Goal: Task Accomplishment & Management: Use online tool/utility

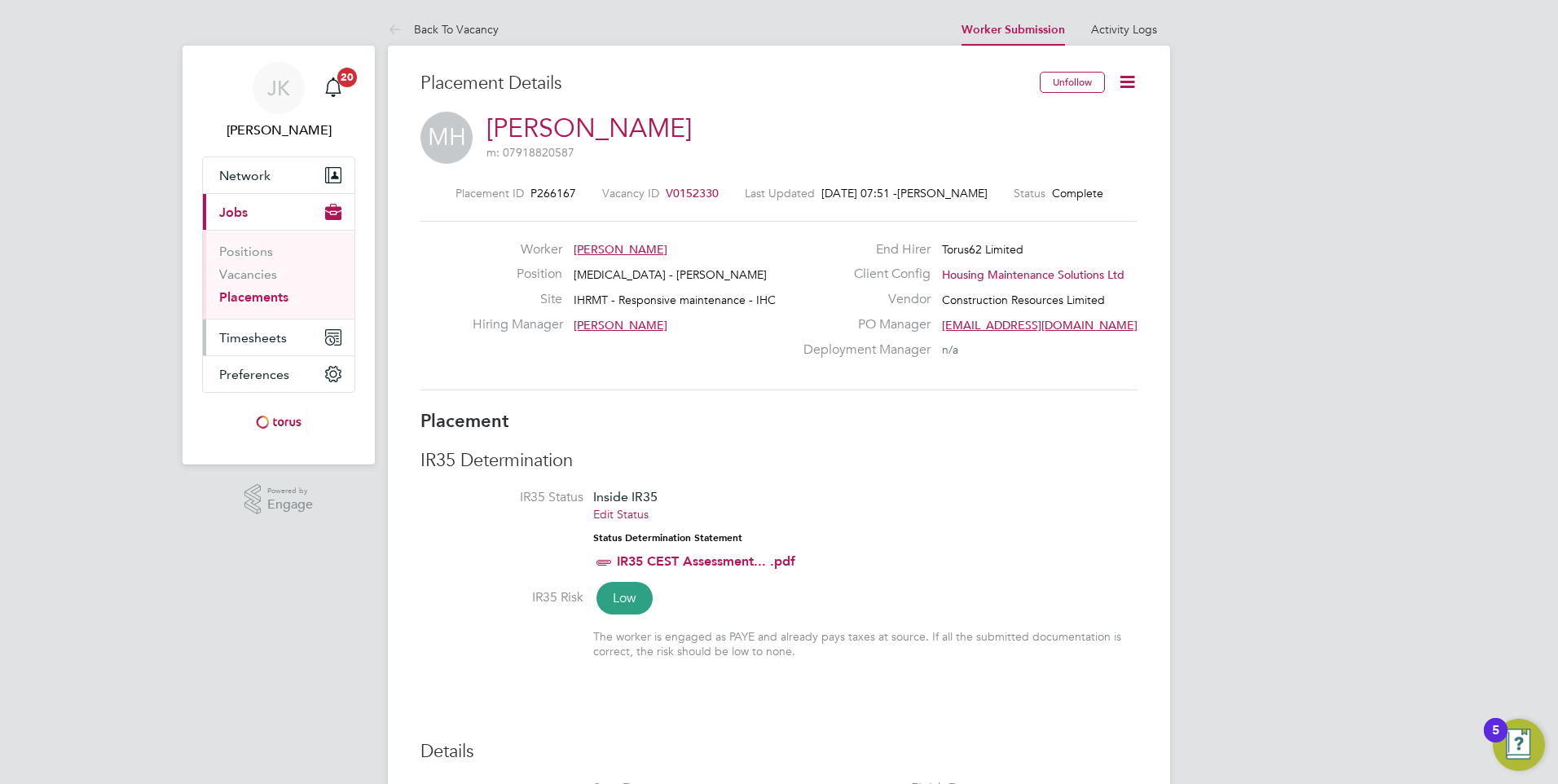
click at [257, 342] on span "Timesheets" at bounding box center [253, 337] width 68 height 15
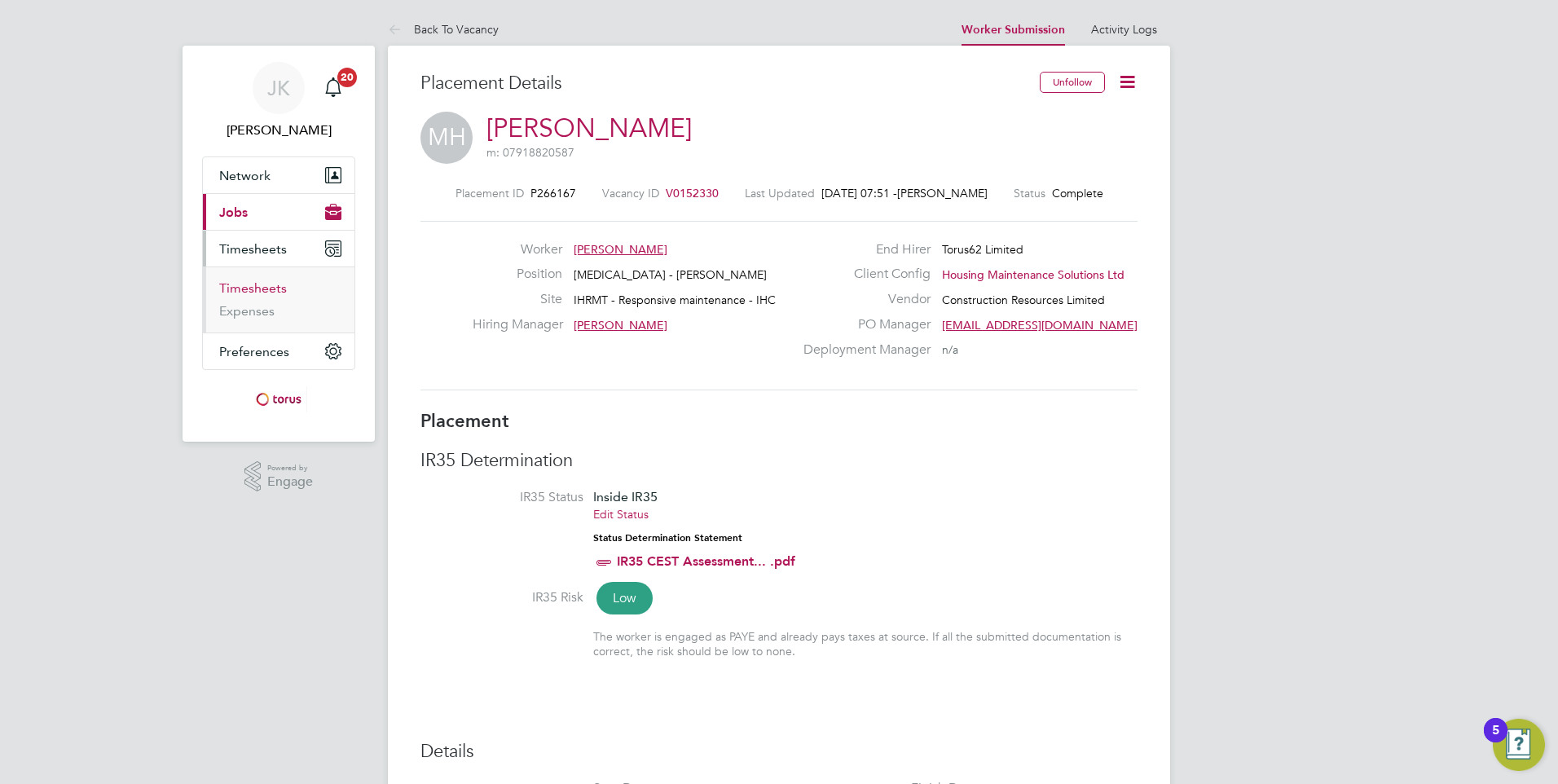
click at [254, 289] on link "Timesheets" at bounding box center [253, 288] width 68 height 15
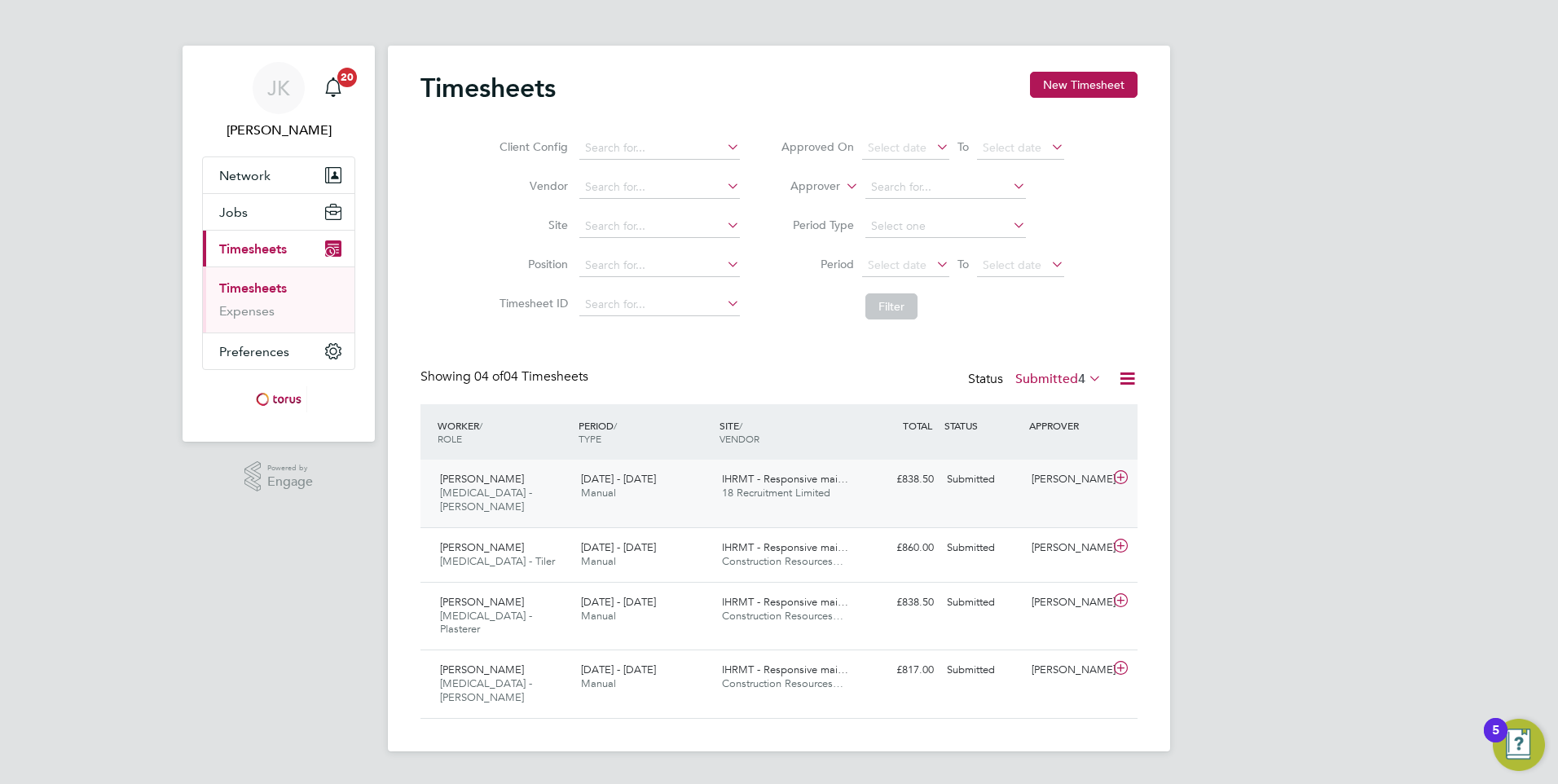
click at [1119, 473] on icon at bounding box center [1121, 478] width 20 height 13
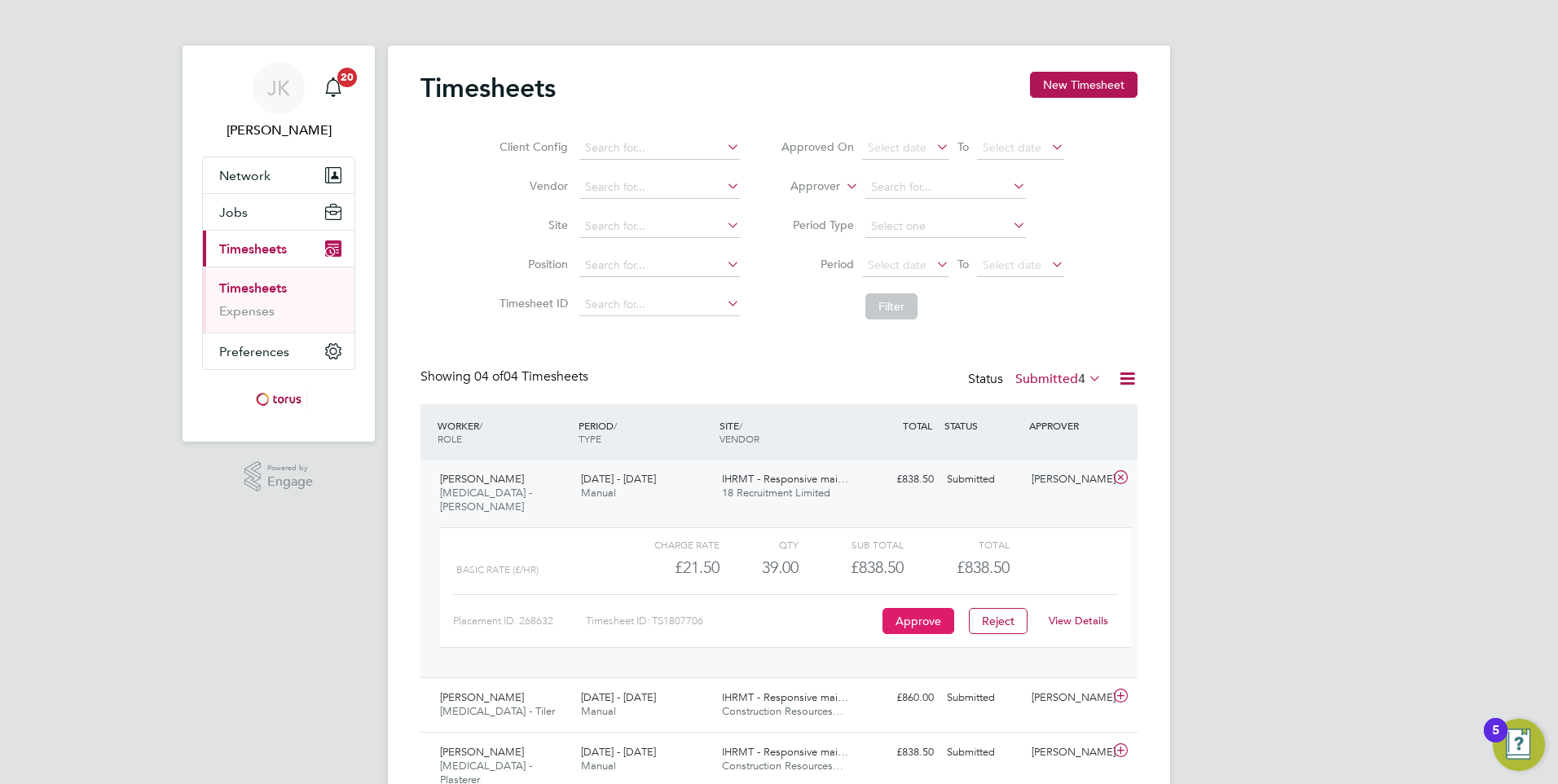
click at [924, 608] on button "Approve" at bounding box center [918, 620] width 71 height 26
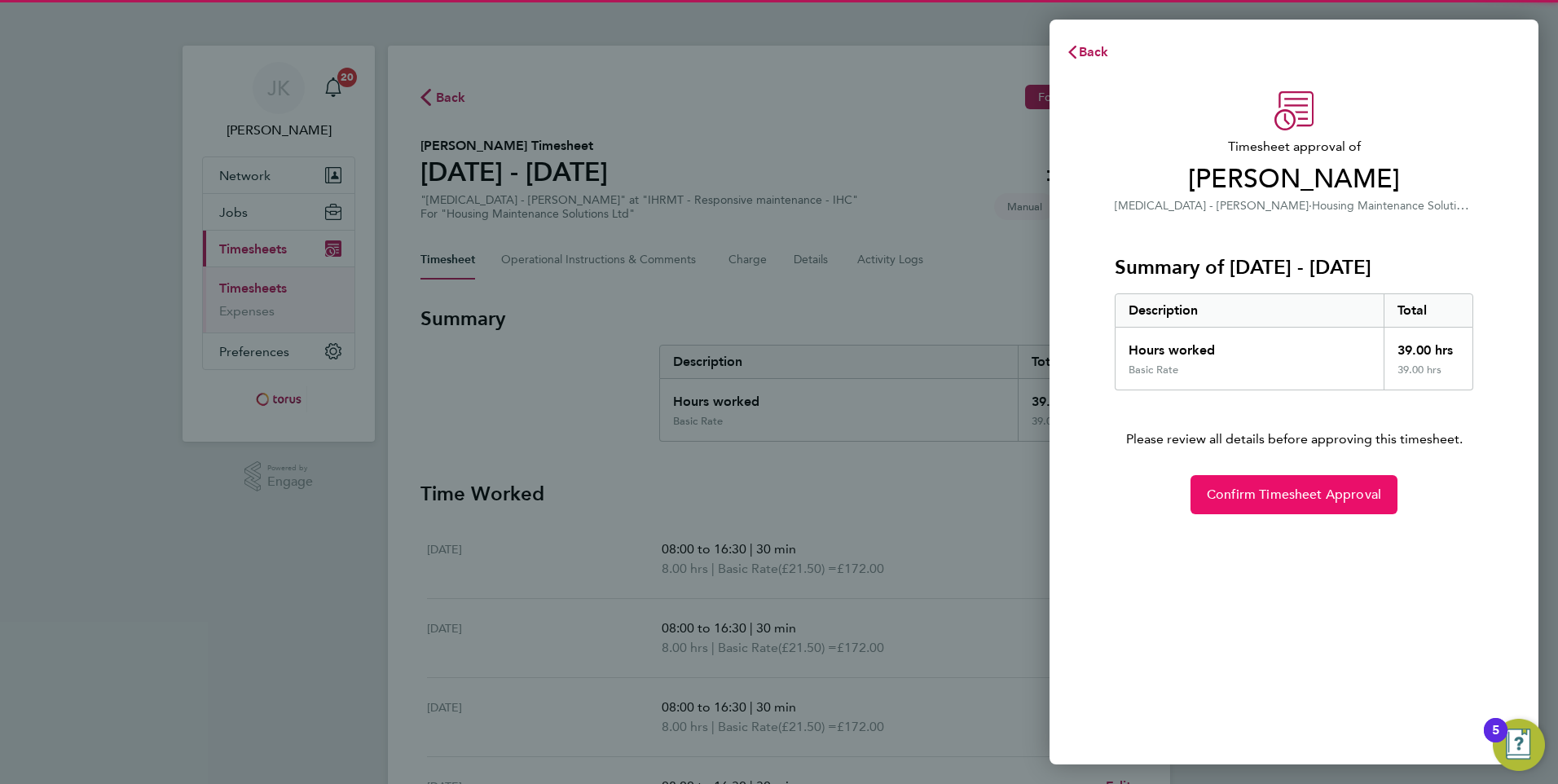
click at [1213, 494] on span "Confirm Timesheet Approval" at bounding box center [1294, 494] width 175 height 16
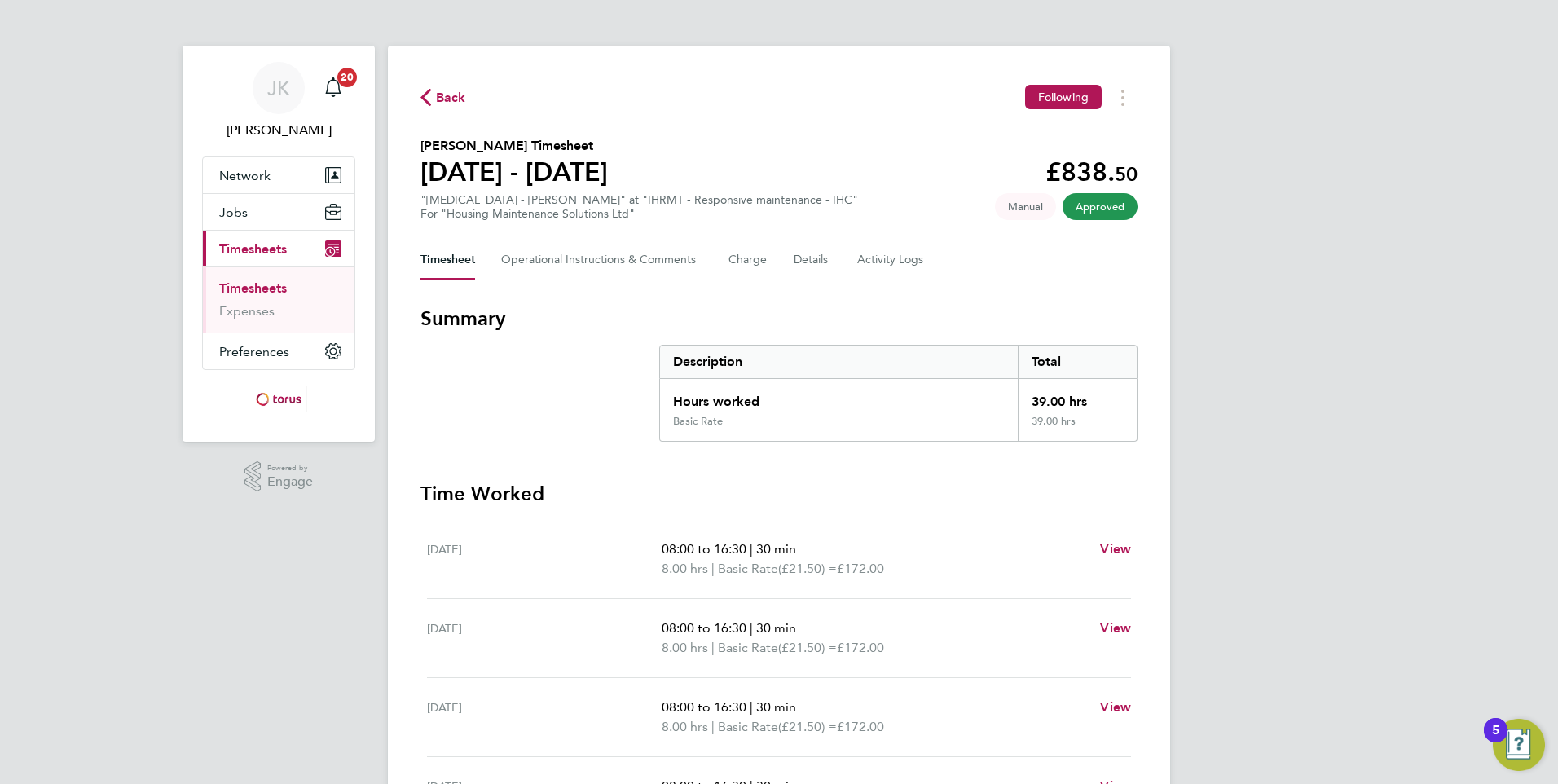
click at [461, 97] on span "Back" at bounding box center [451, 97] width 30 height 19
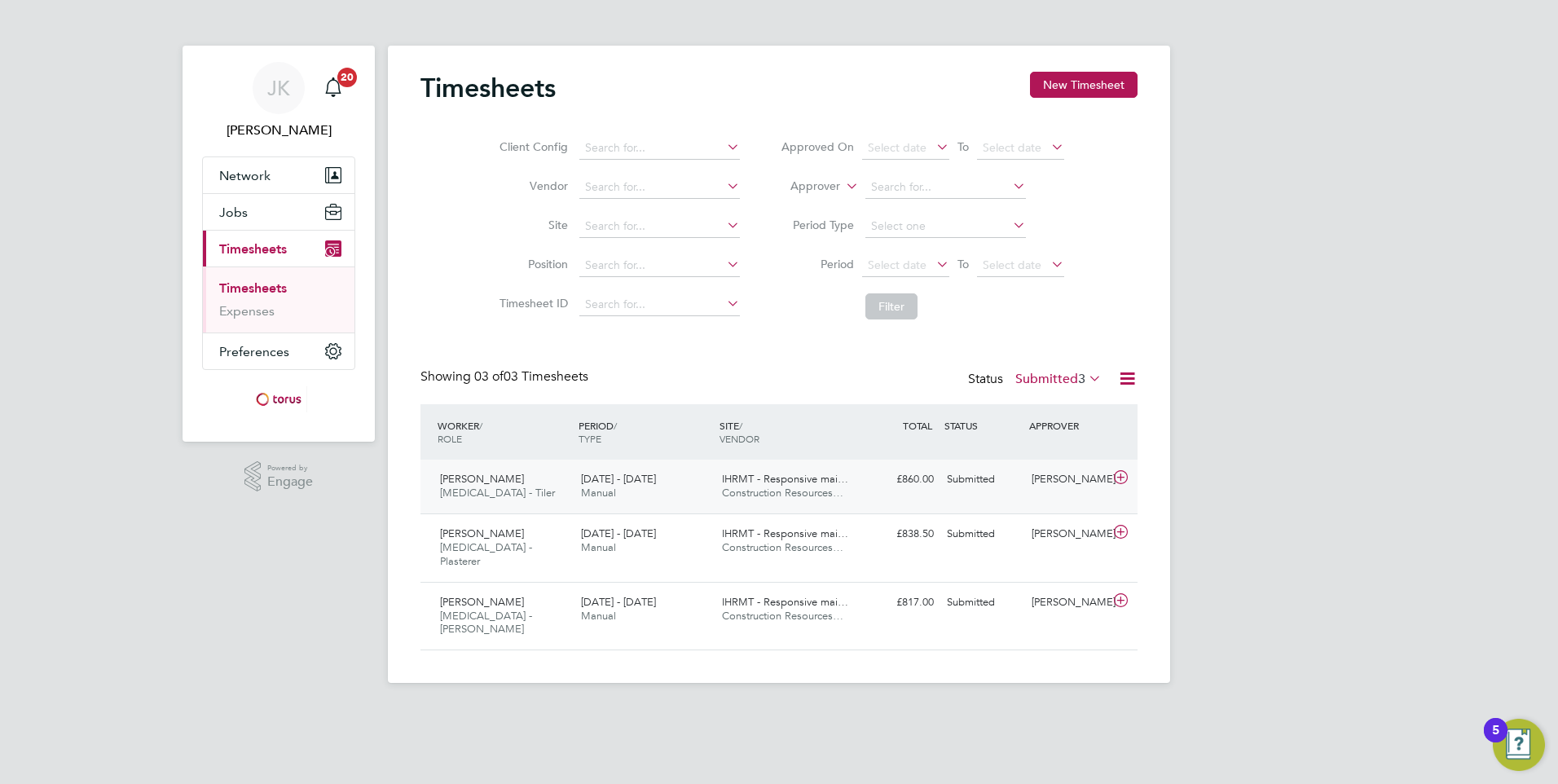
click at [1121, 478] on icon at bounding box center [1121, 478] width 20 height 13
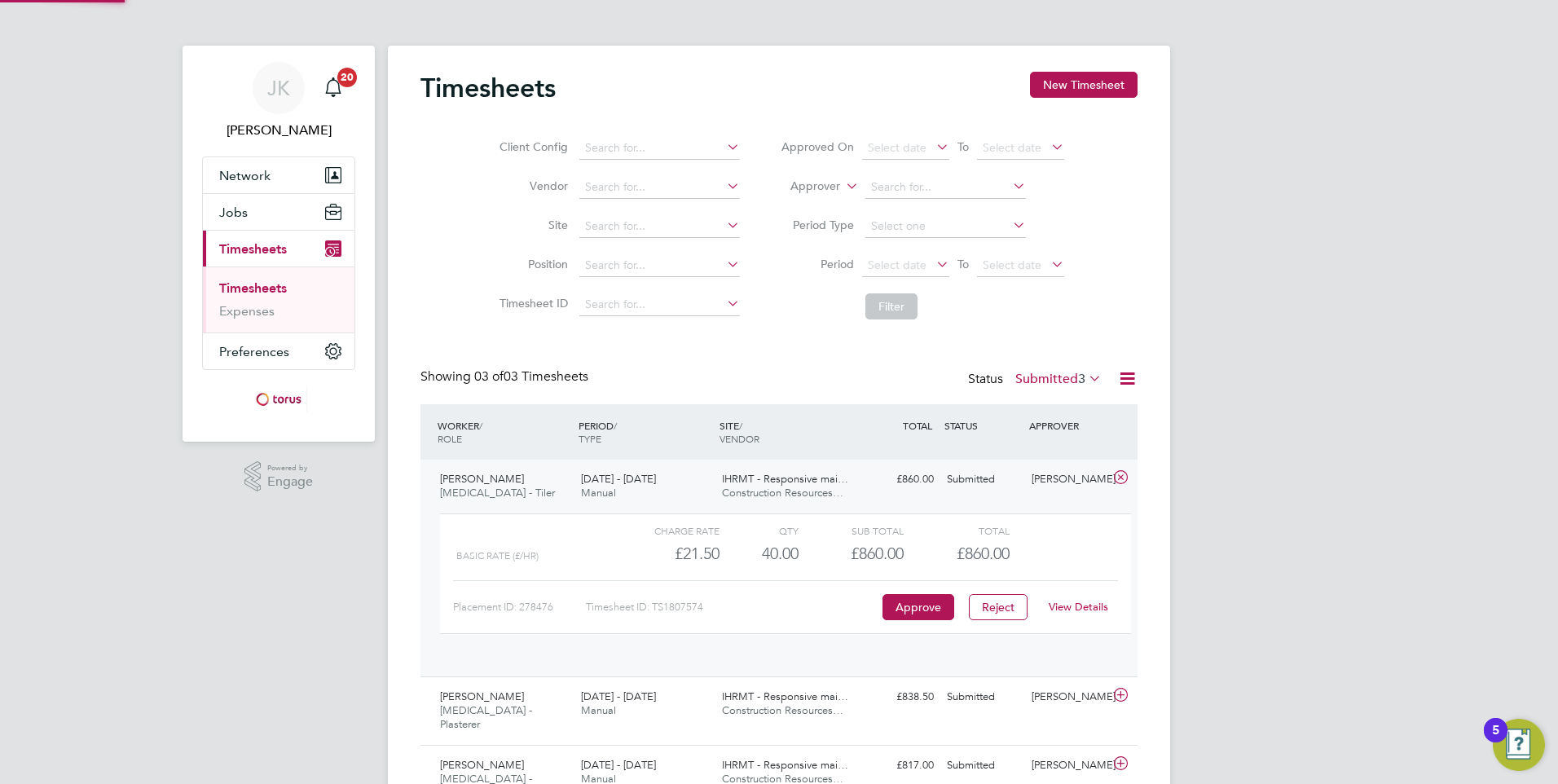
scroll to position [28, 159]
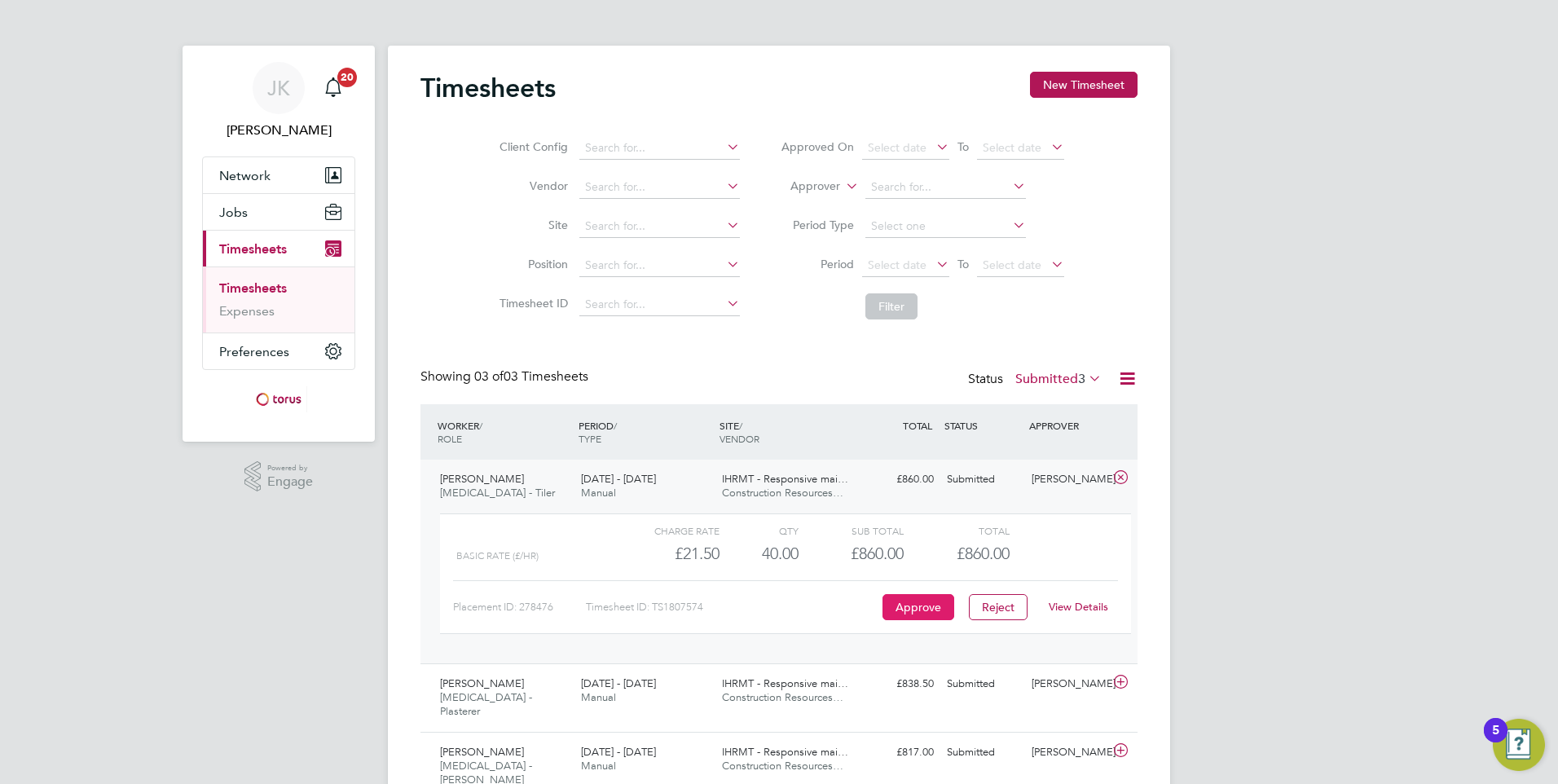
click at [917, 598] on button "Approve" at bounding box center [918, 607] width 71 height 26
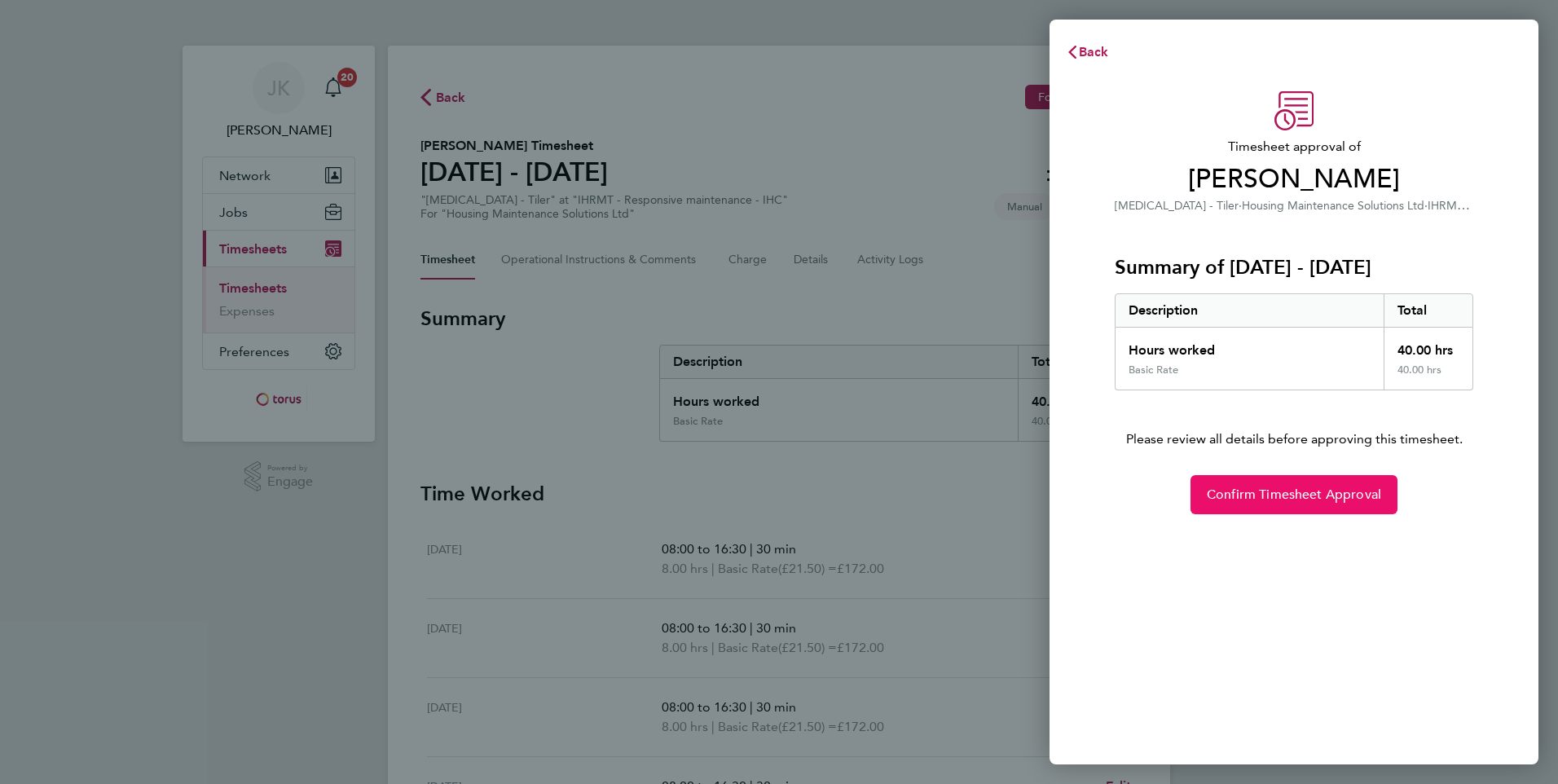
click at [1288, 499] on span "Confirm Timesheet Approval" at bounding box center [1294, 494] width 175 height 16
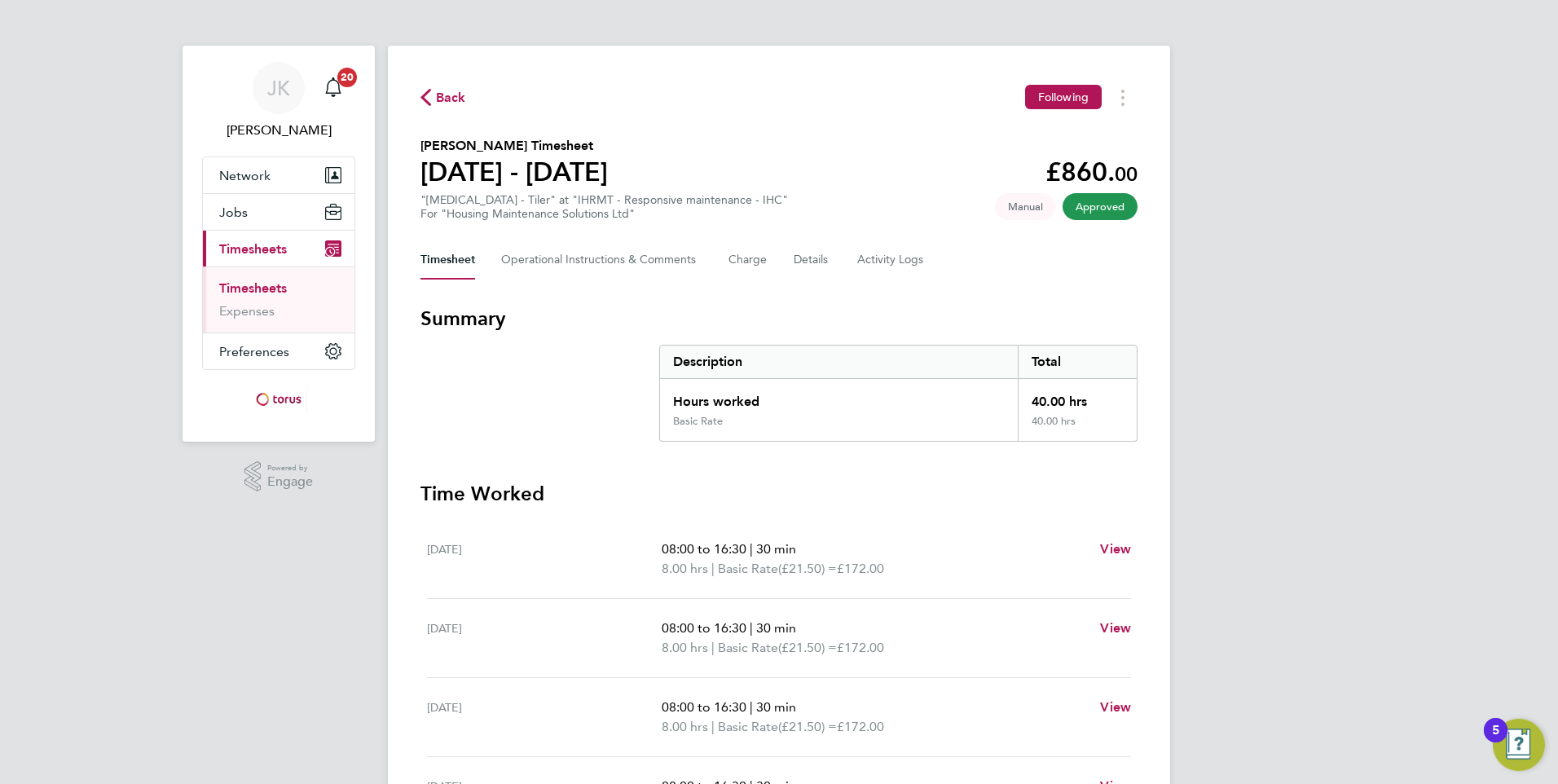
click at [444, 102] on span "Back" at bounding box center [451, 97] width 30 height 19
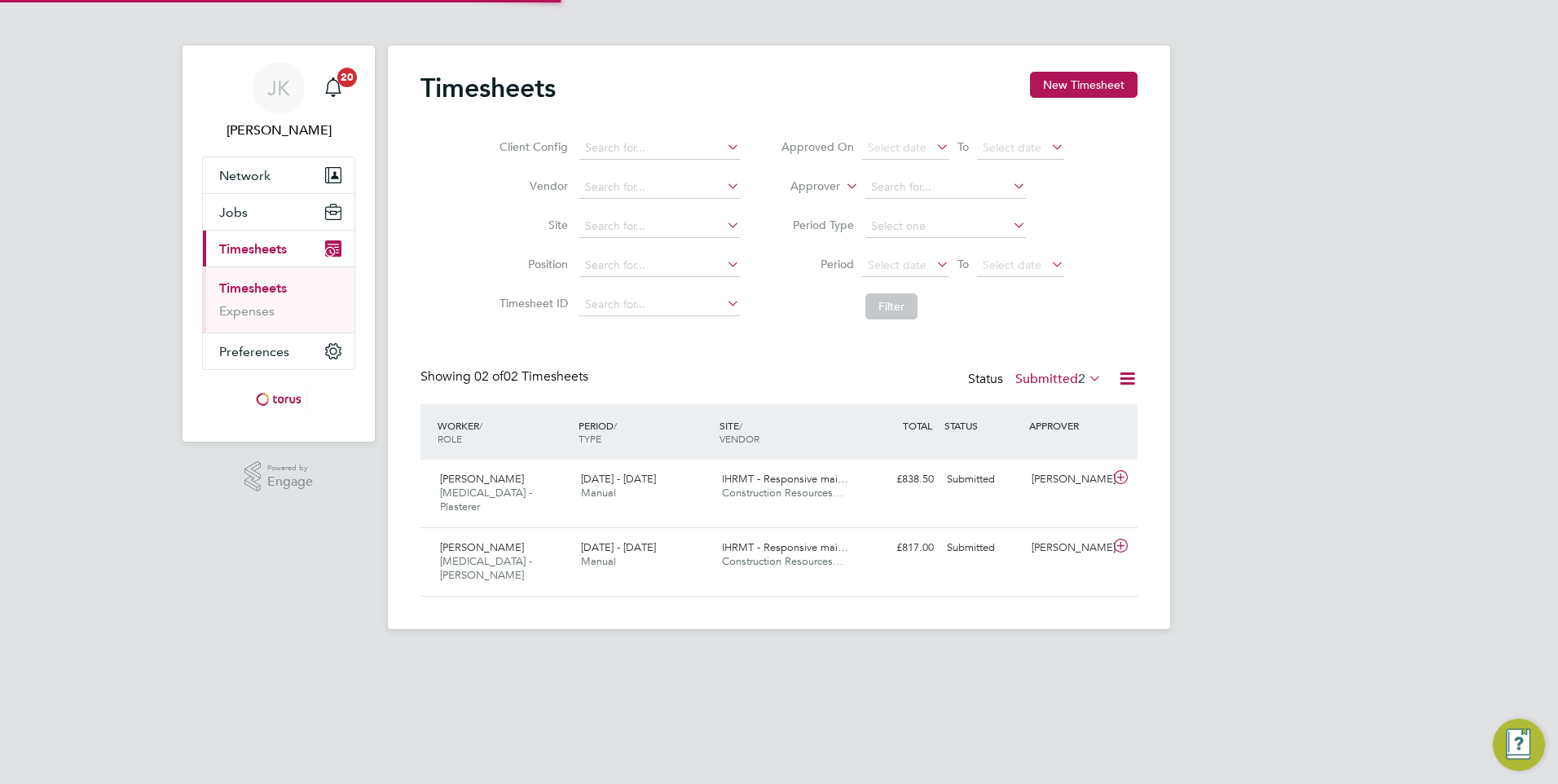
scroll to position [42, 142]
click at [1123, 478] on icon at bounding box center [1121, 478] width 20 height 13
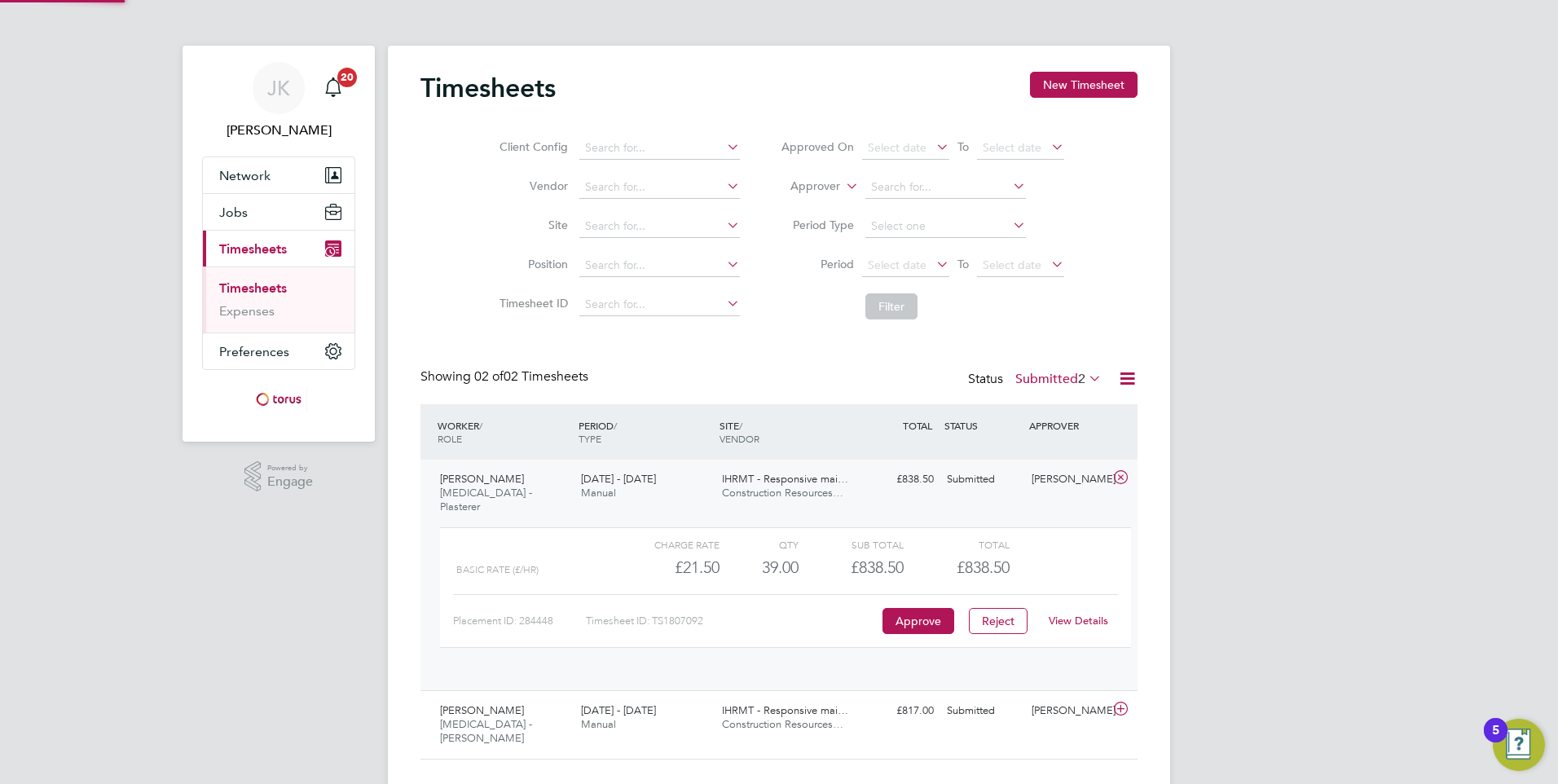
scroll to position [28, 159]
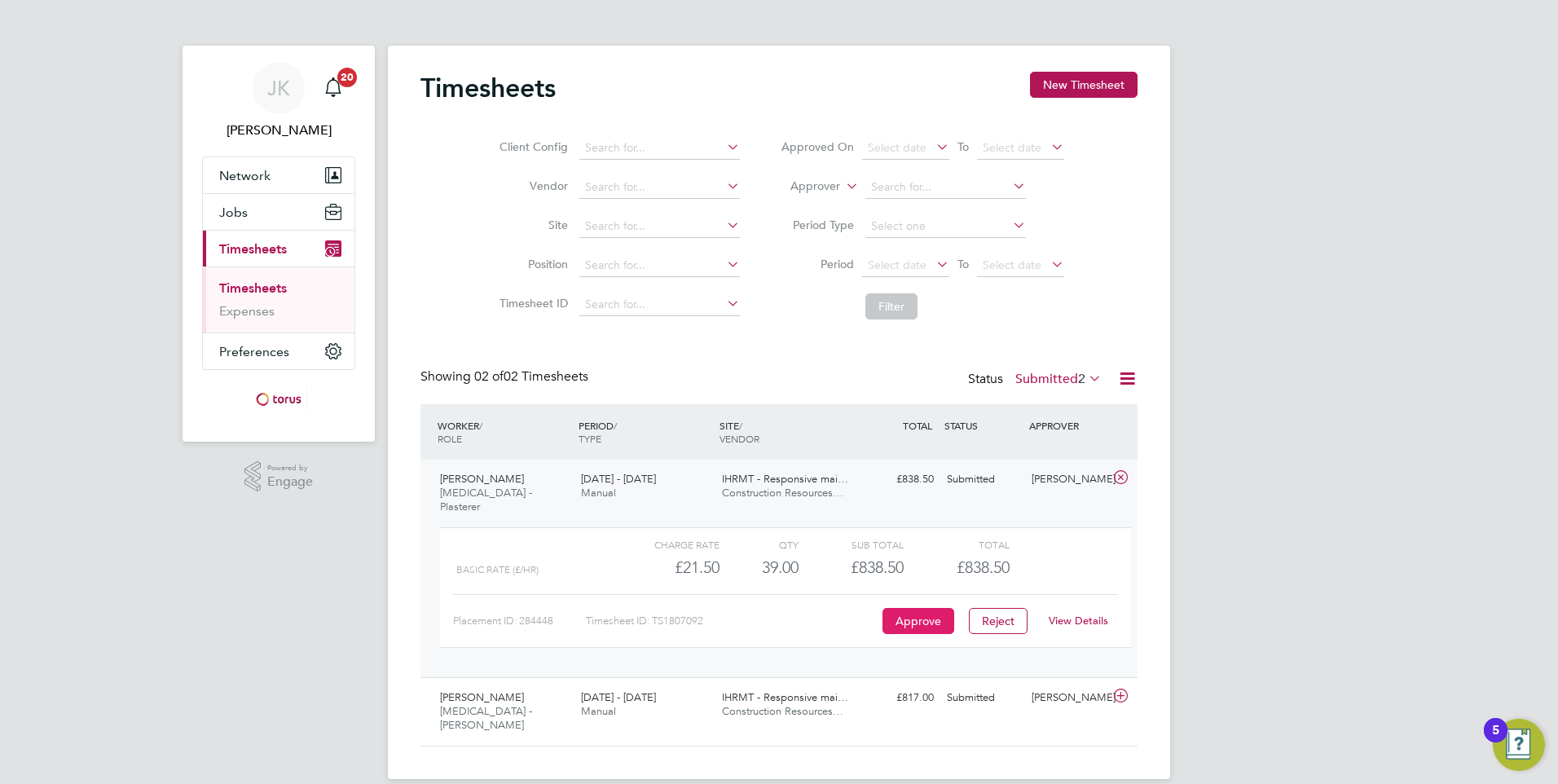
click at [904, 608] on button "Approve" at bounding box center [918, 620] width 71 height 26
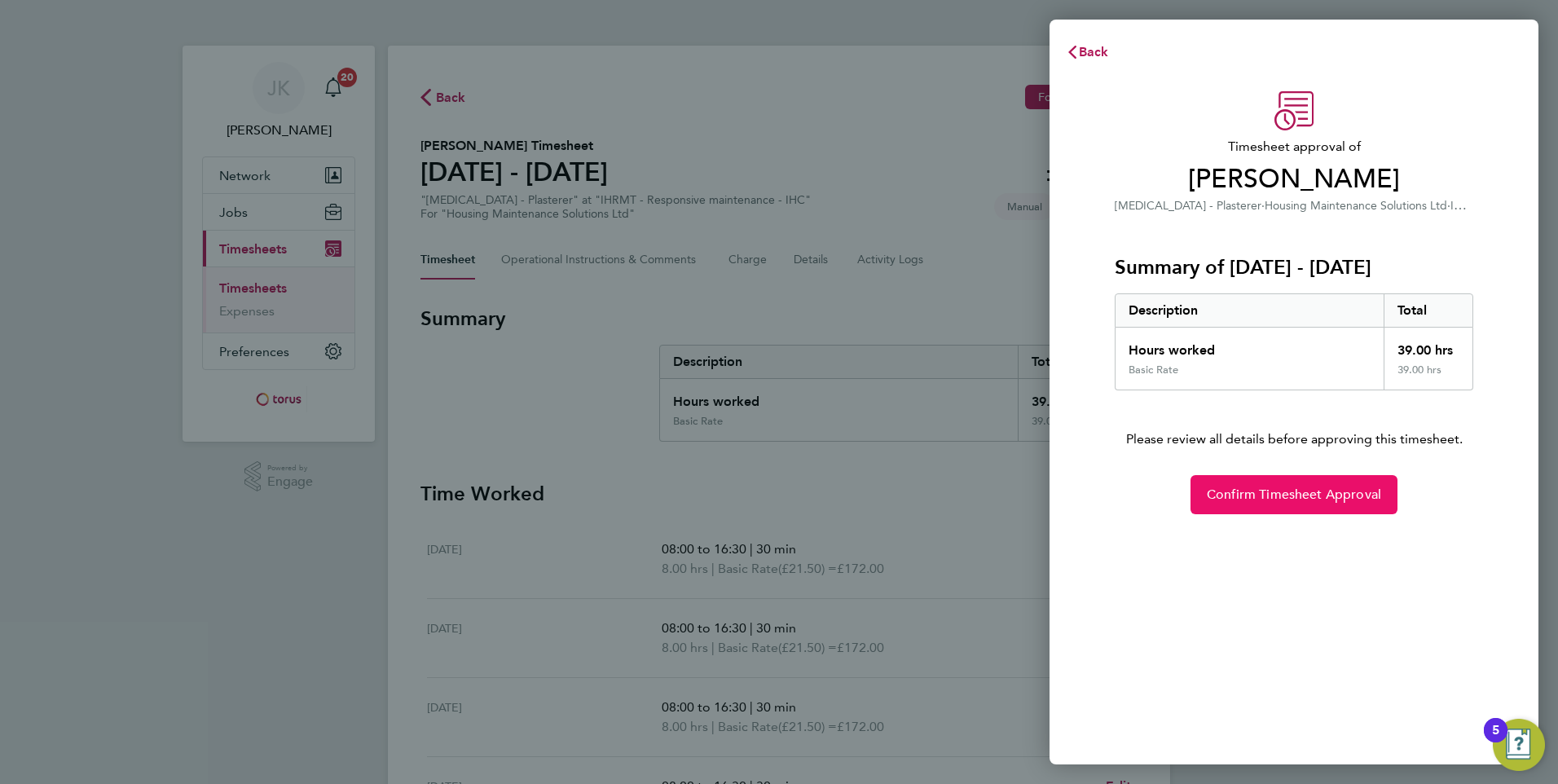
click at [1270, 494] on span "Confirm Timesheet Approval" at bounding box center [1294, 494] width 175 height 16
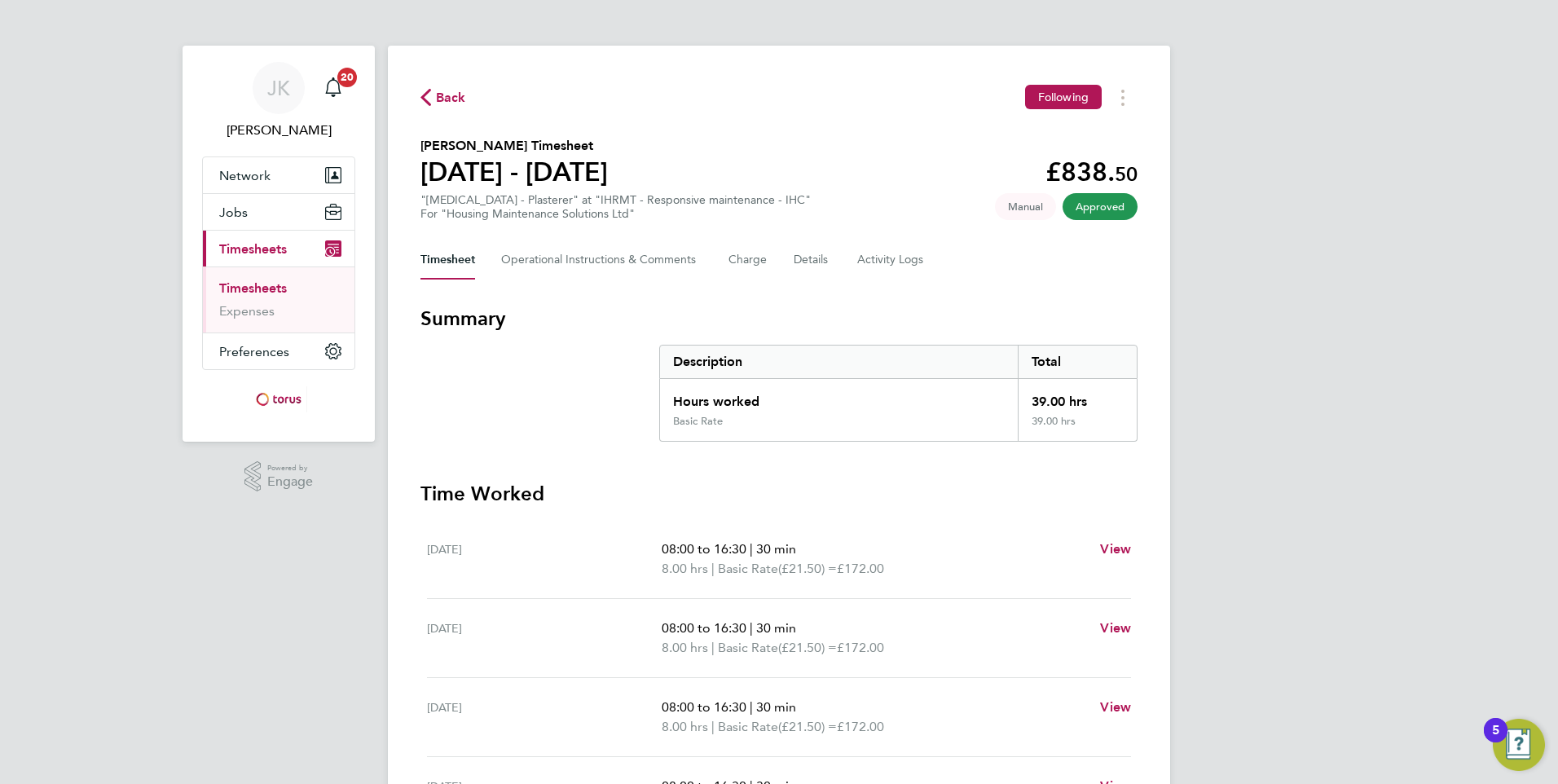
click at [436, 93] on span "Back" at bounding box center [451, 97] width 30 height 19
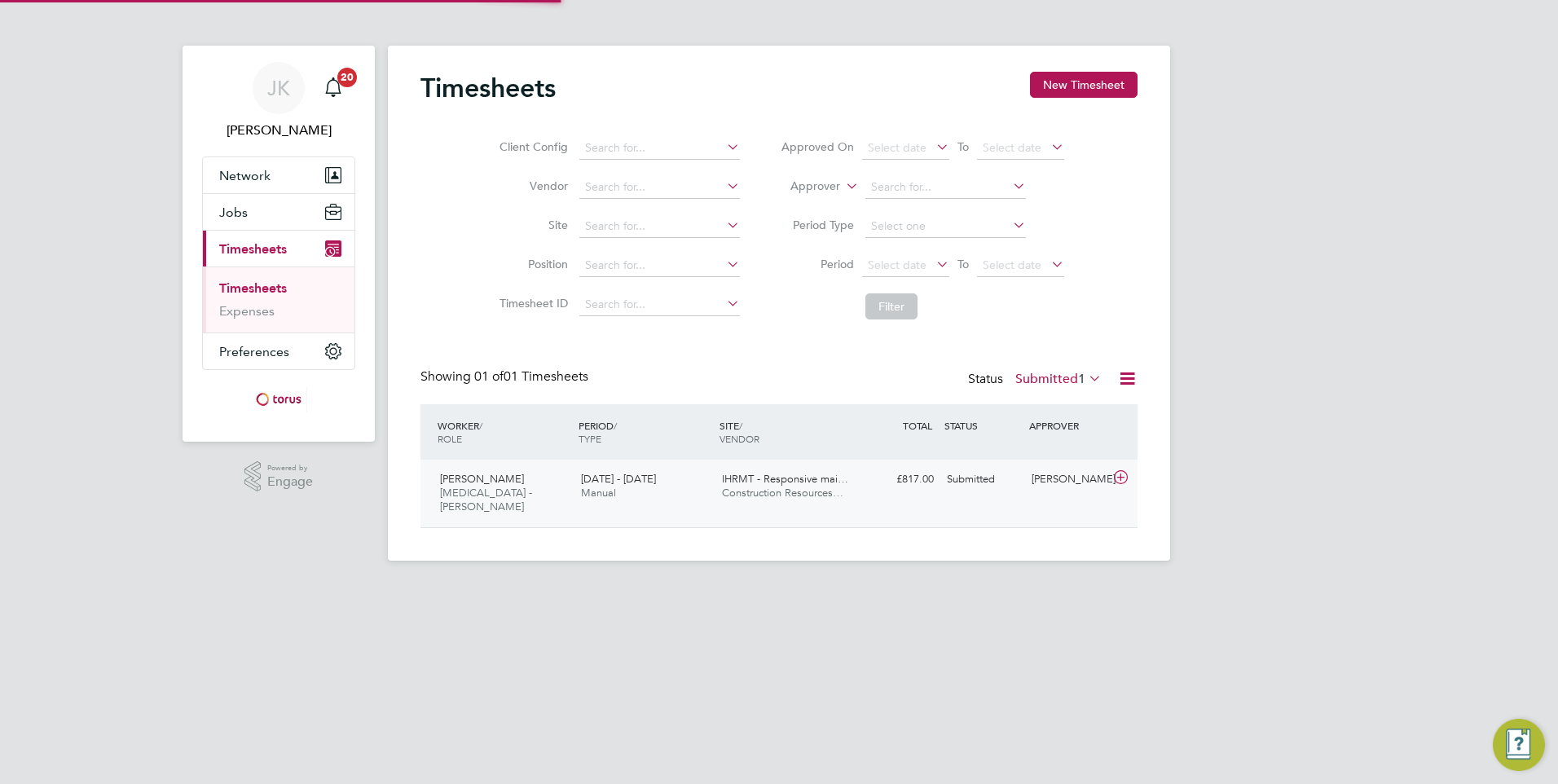
scroll to position [42, 142]
click at [1117, 479] on icon at bounding box center [1121, 478] width 20 height 13
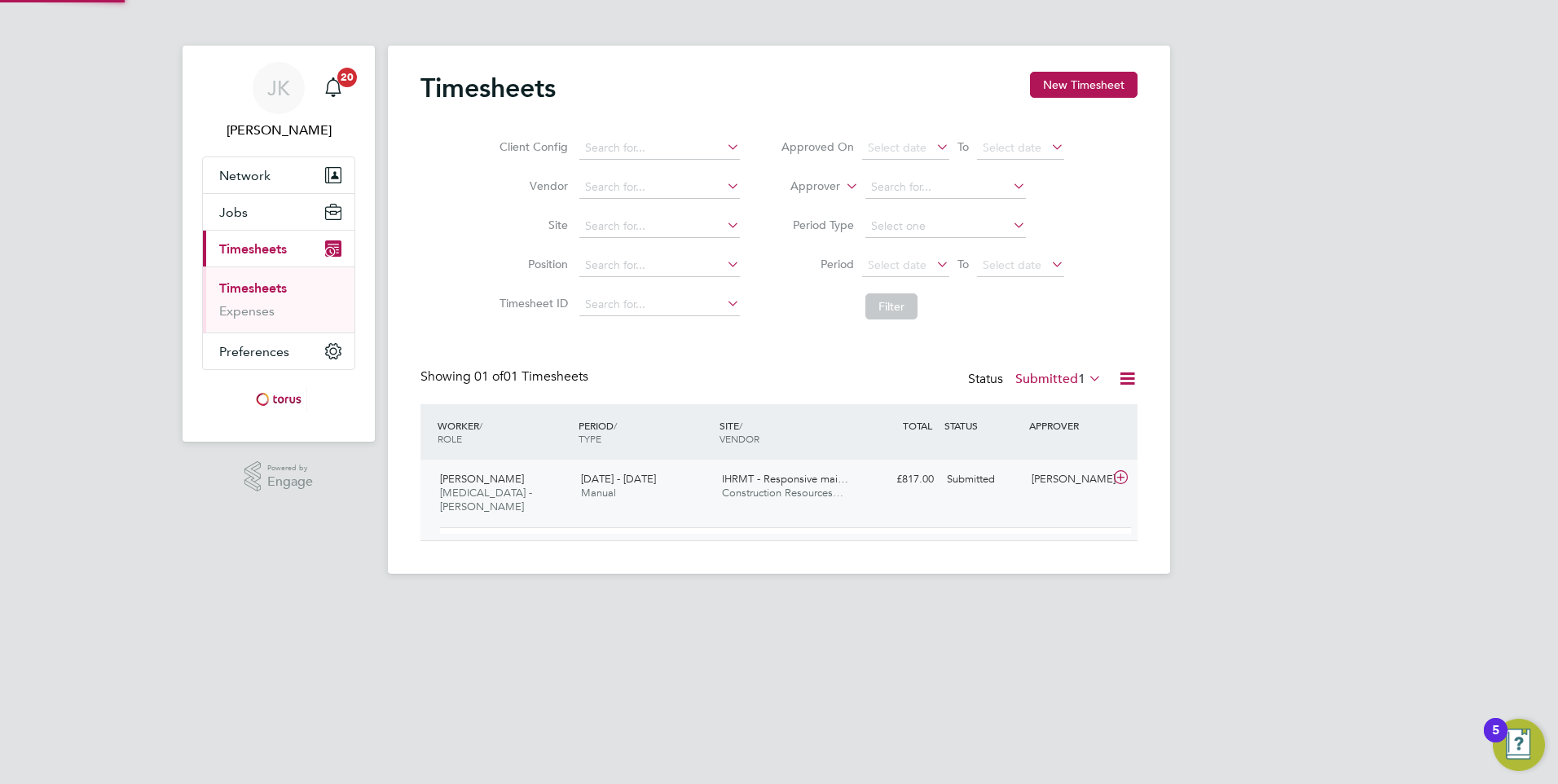
scroll to position [28, 159]
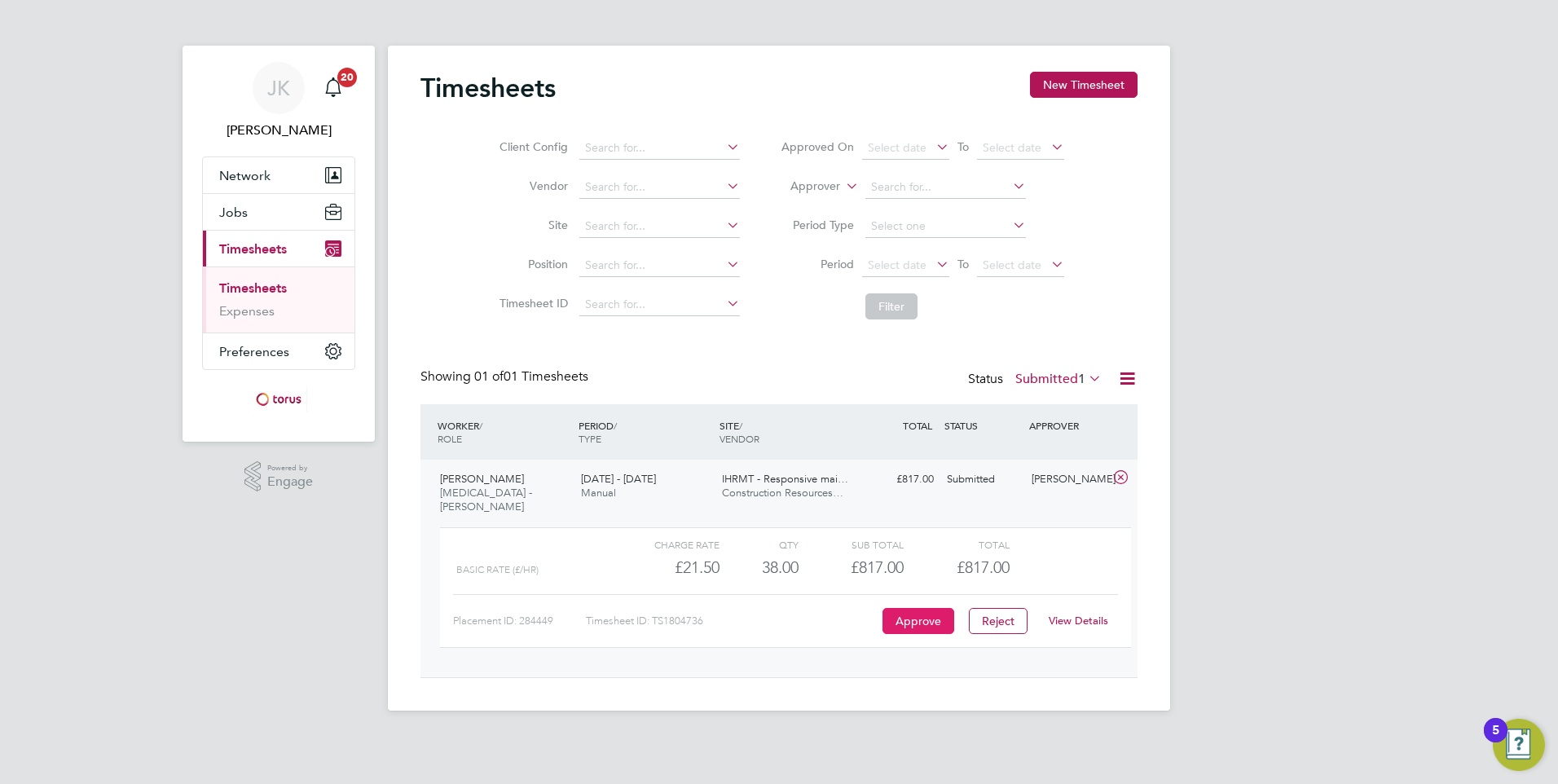
click at [903, 608] on button "Approve" at bounding box center [918, 620] width 71 height 26
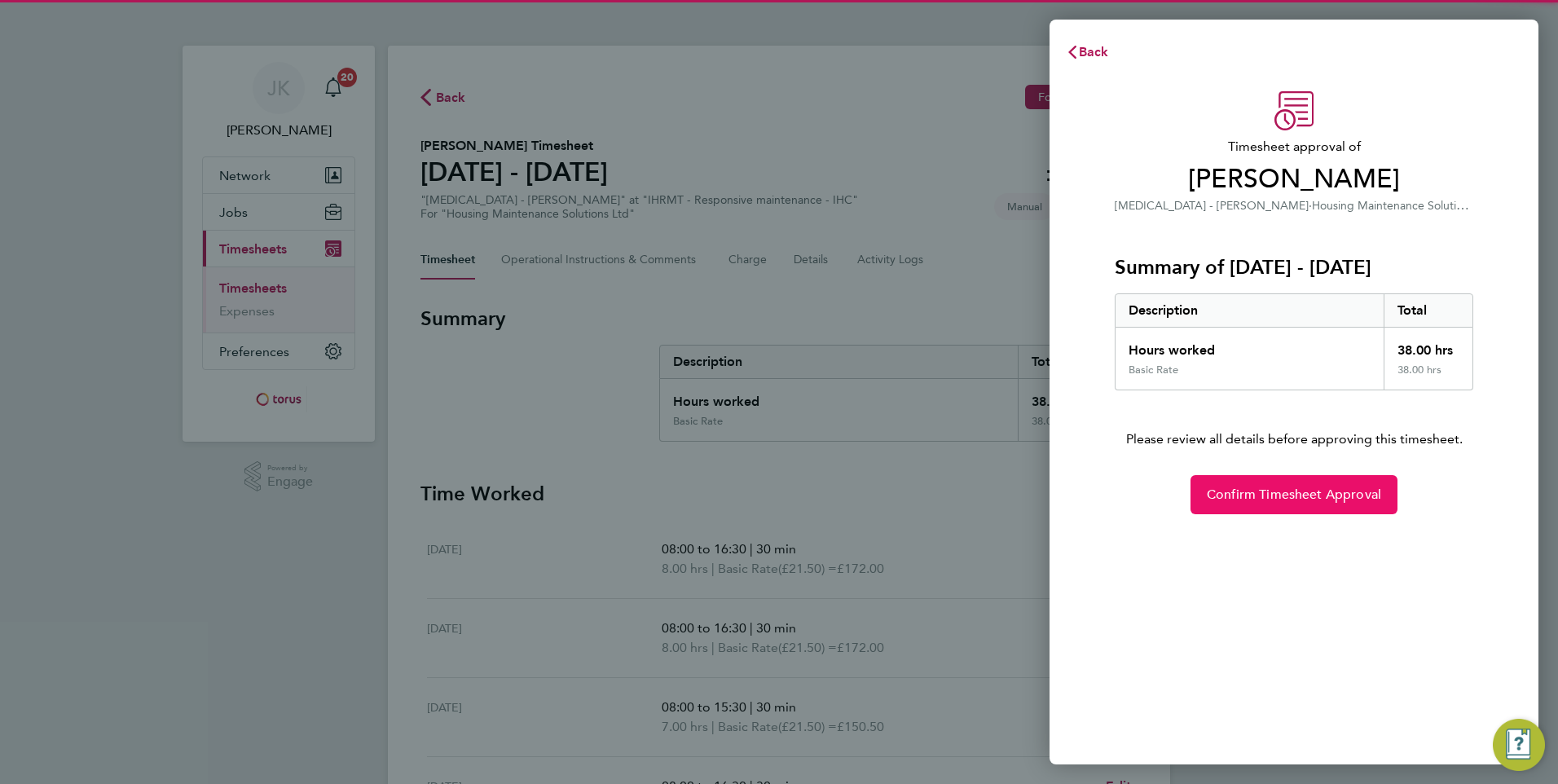
click at [1247, 493] on span "Confirm Timesheet Approval" at bounding box center [1294, 494] width 175 height 16
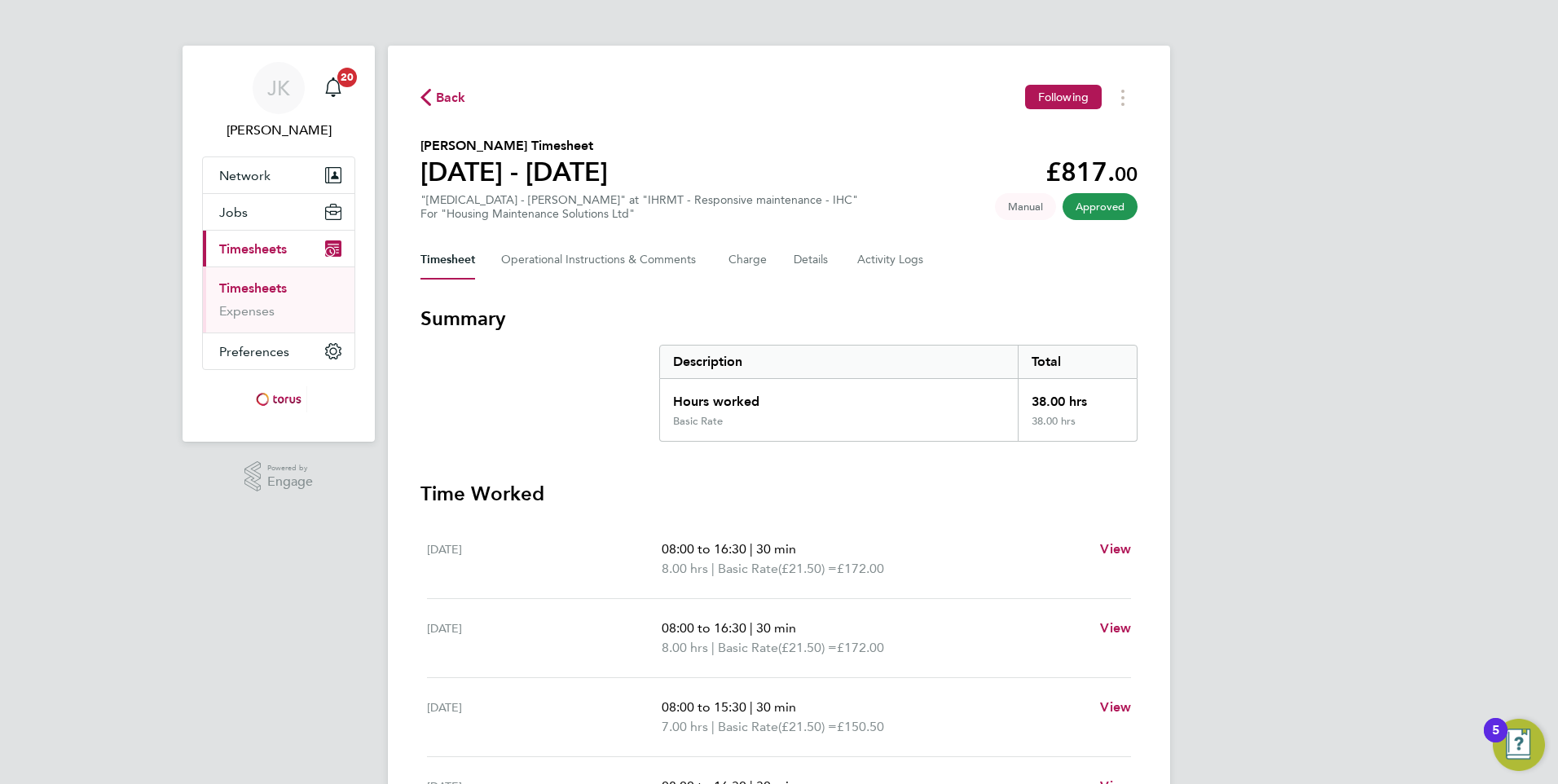
click at [436, 92] on span "Back" at bounding box center [443, 97] width 45 height 15
